Goal: Information Seeking & Learning: Learn about a topic

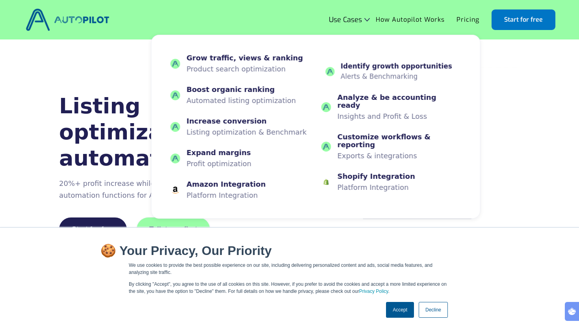
click at [365, 70] on div "Identify growth opportunities" at bounding box center [397, 65] width 112 height 7
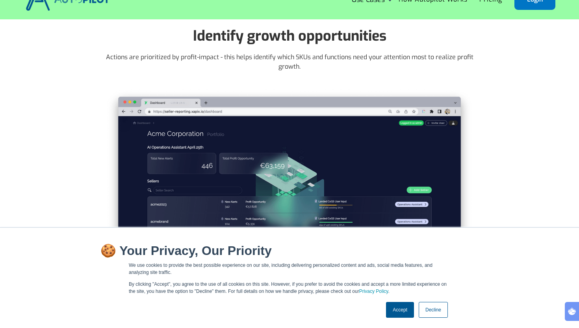
scroll to position [23, 0]
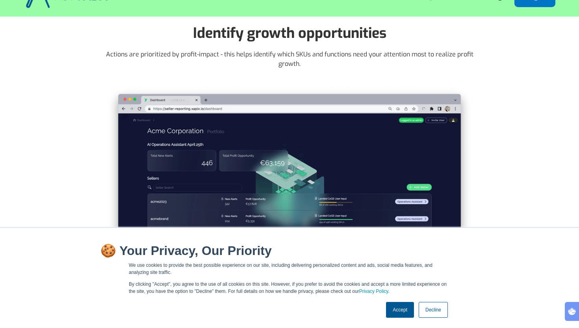
click at [437, 310] on link "Decline" at bounding box center [433, 309] width 29 height 16
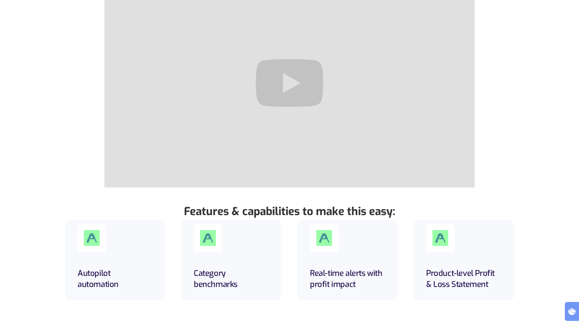
scroll to position [17, 0]
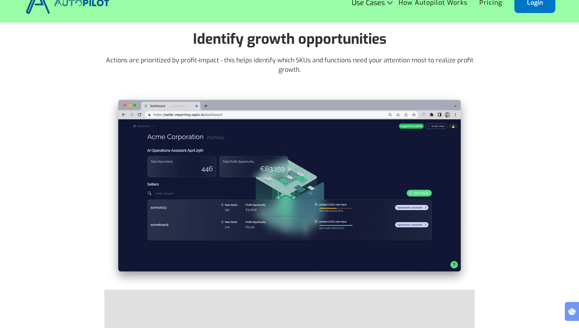
click at [67, 7] on img at bounding box center [68, 2] width 88 height 27
